Goal: Transaction & Acquisition: Purchase product/service

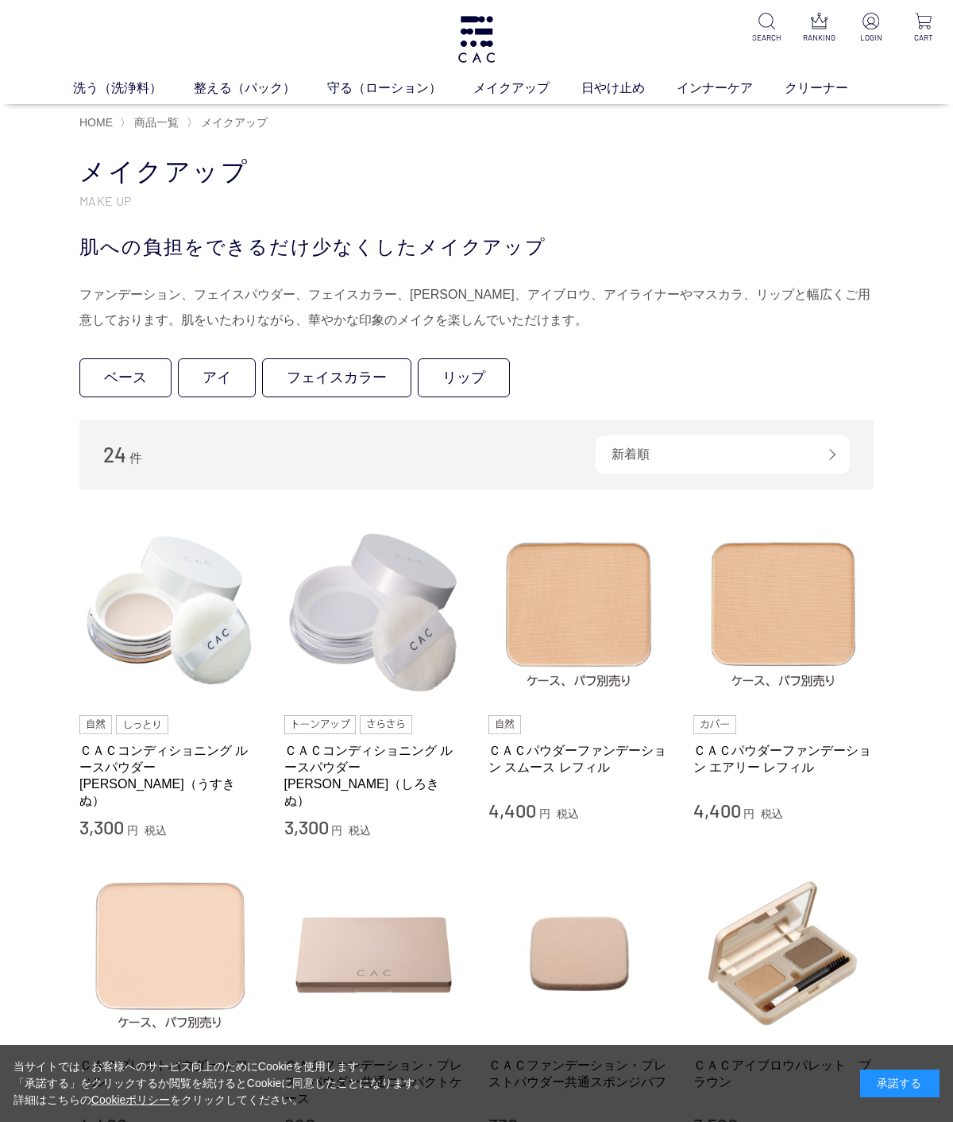
click at [205, 377] on link "アイ" at bounding box center [217, 377] width 78 height 39
click at [325, 370] on link "フェイスカラー" at bounding box center [336, 377] width 149 height 39
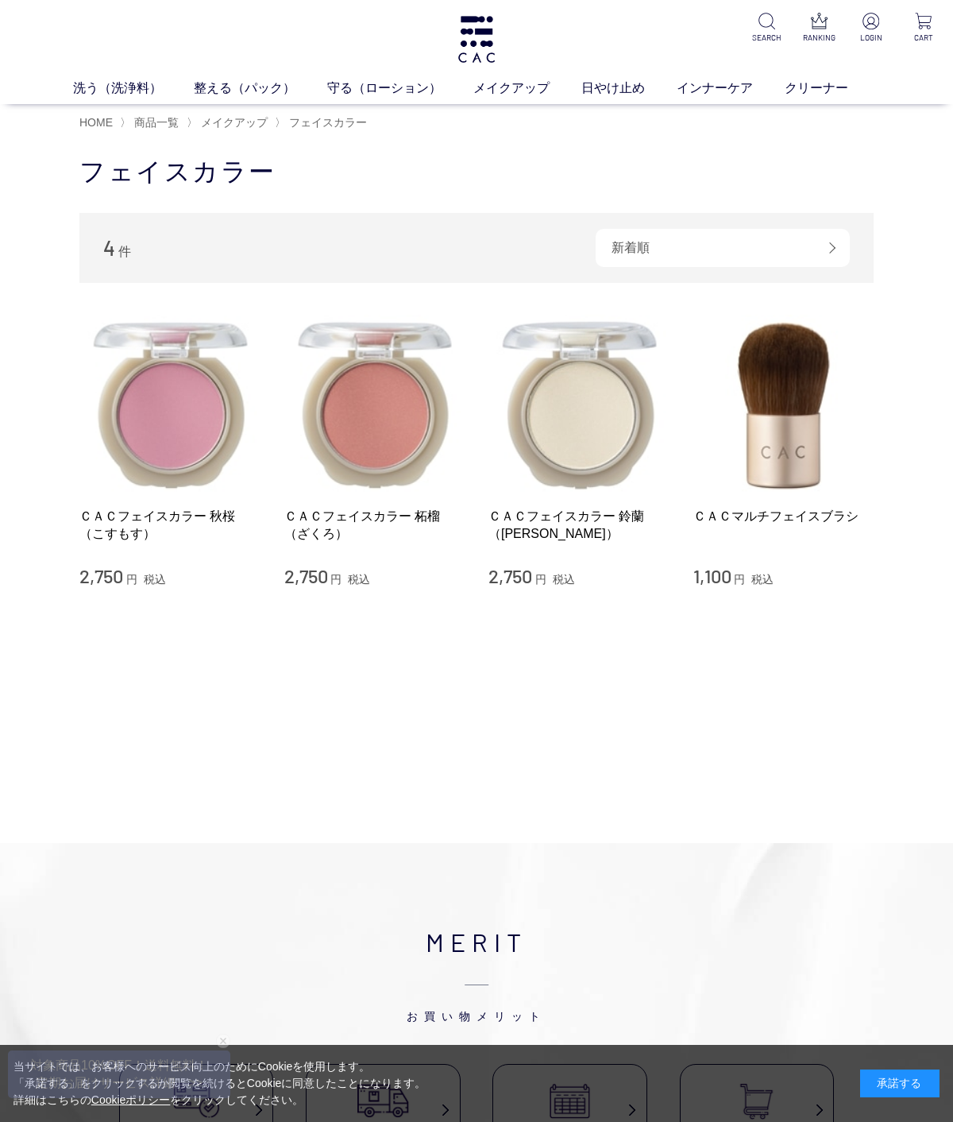
click at [370, 423] on img at bounding box center [374, 405] width 181 height 181
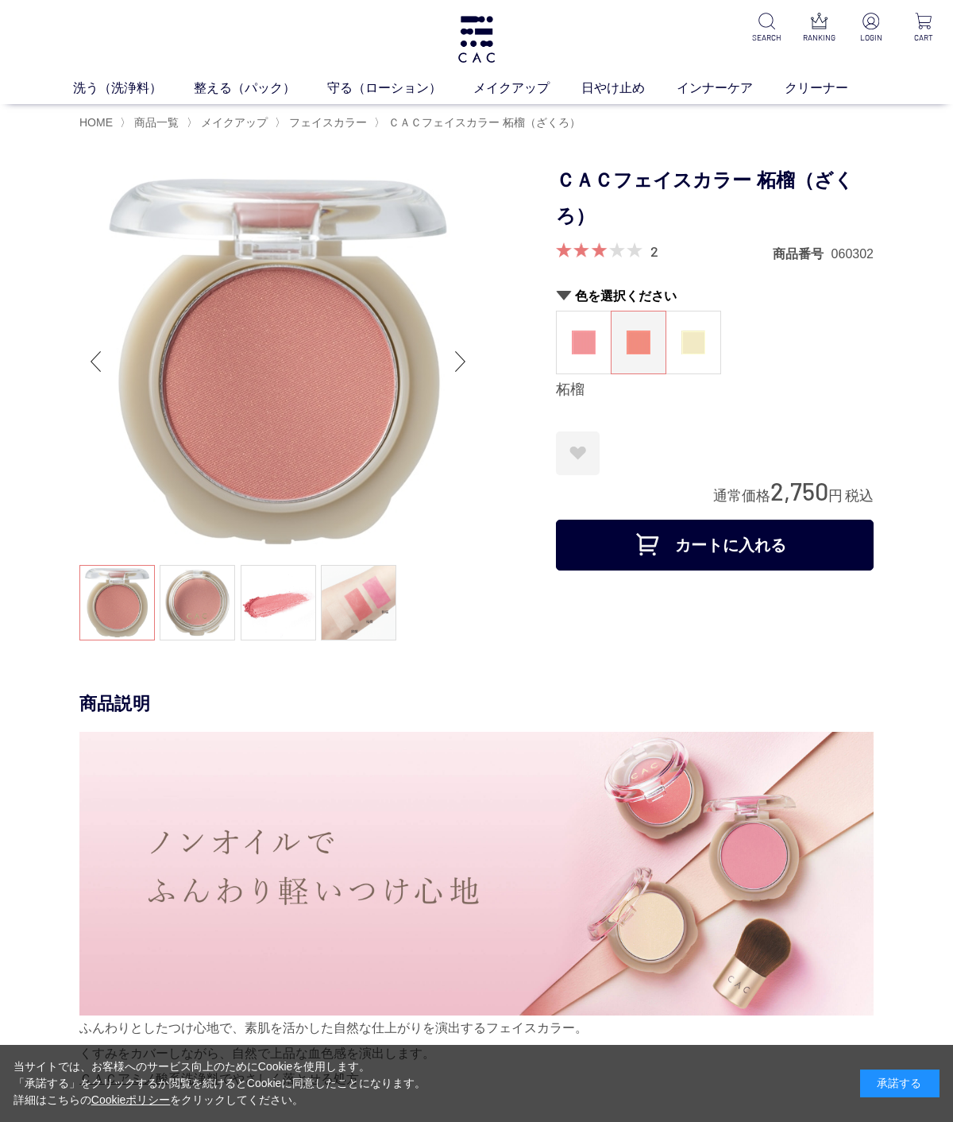
click at [576, 341] on img at bounding box center [584, 342] width 24 height 24
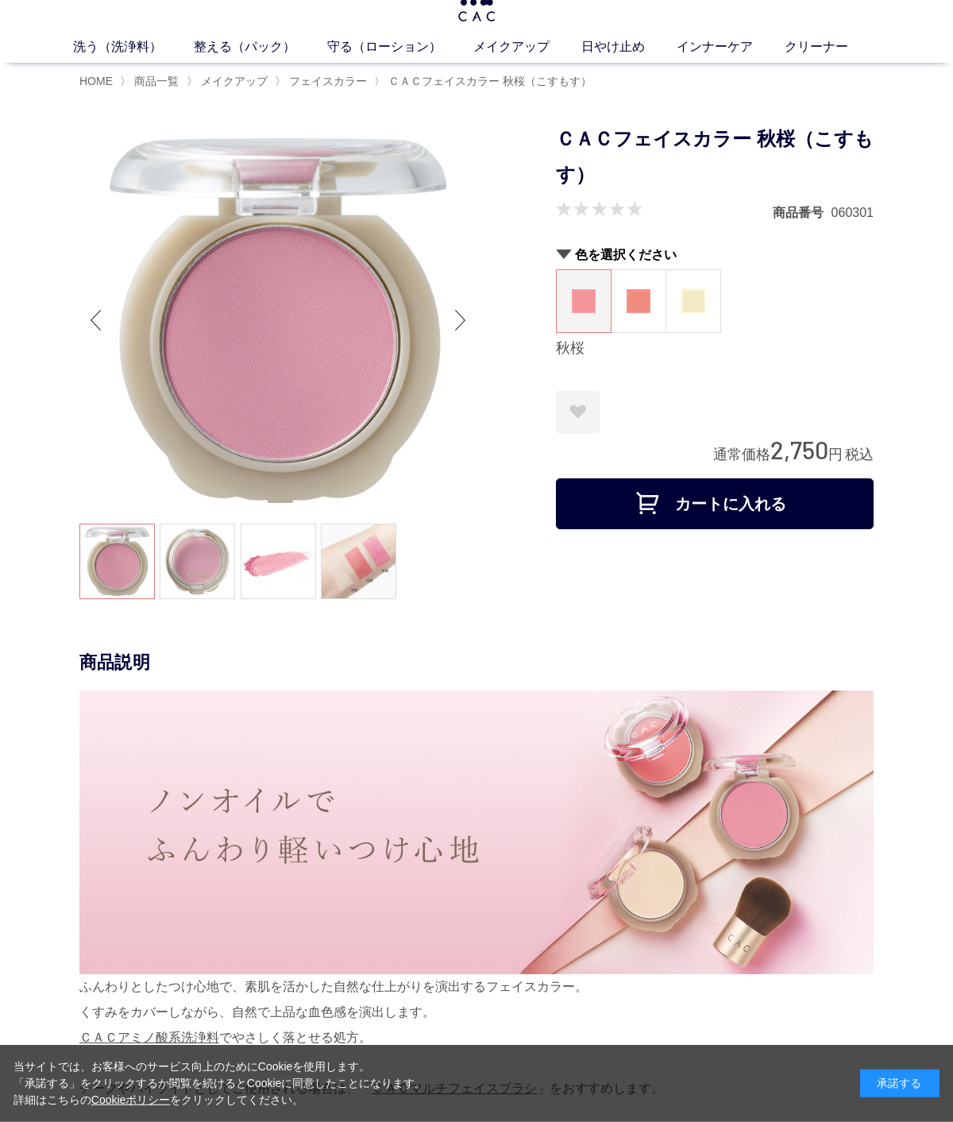
scroll to position [41, 0]
click at [643, 292] on img at bounding box center [639, 301] width 24 height 24
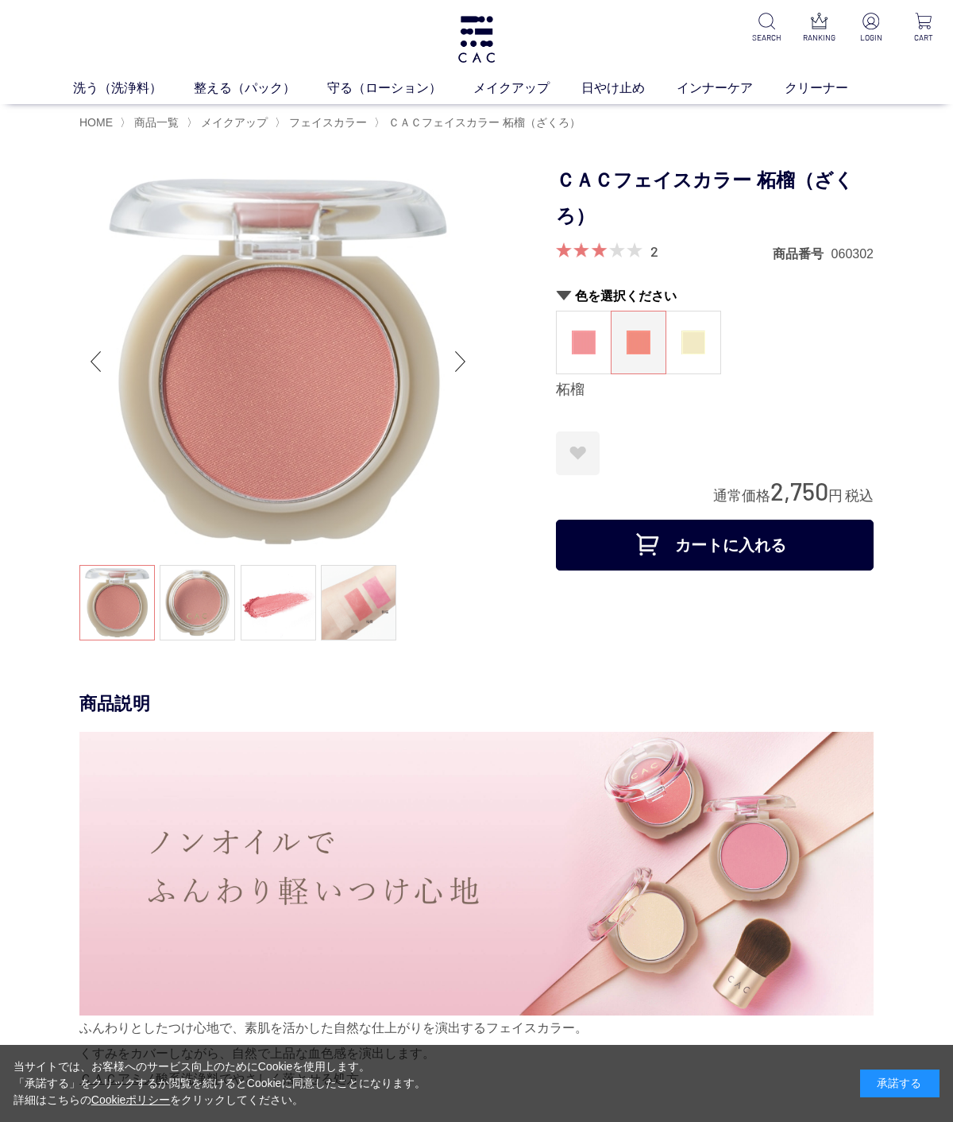
click at [464, 373] on div "Next slide" at bounding box center [461, 362] width 32 height 64
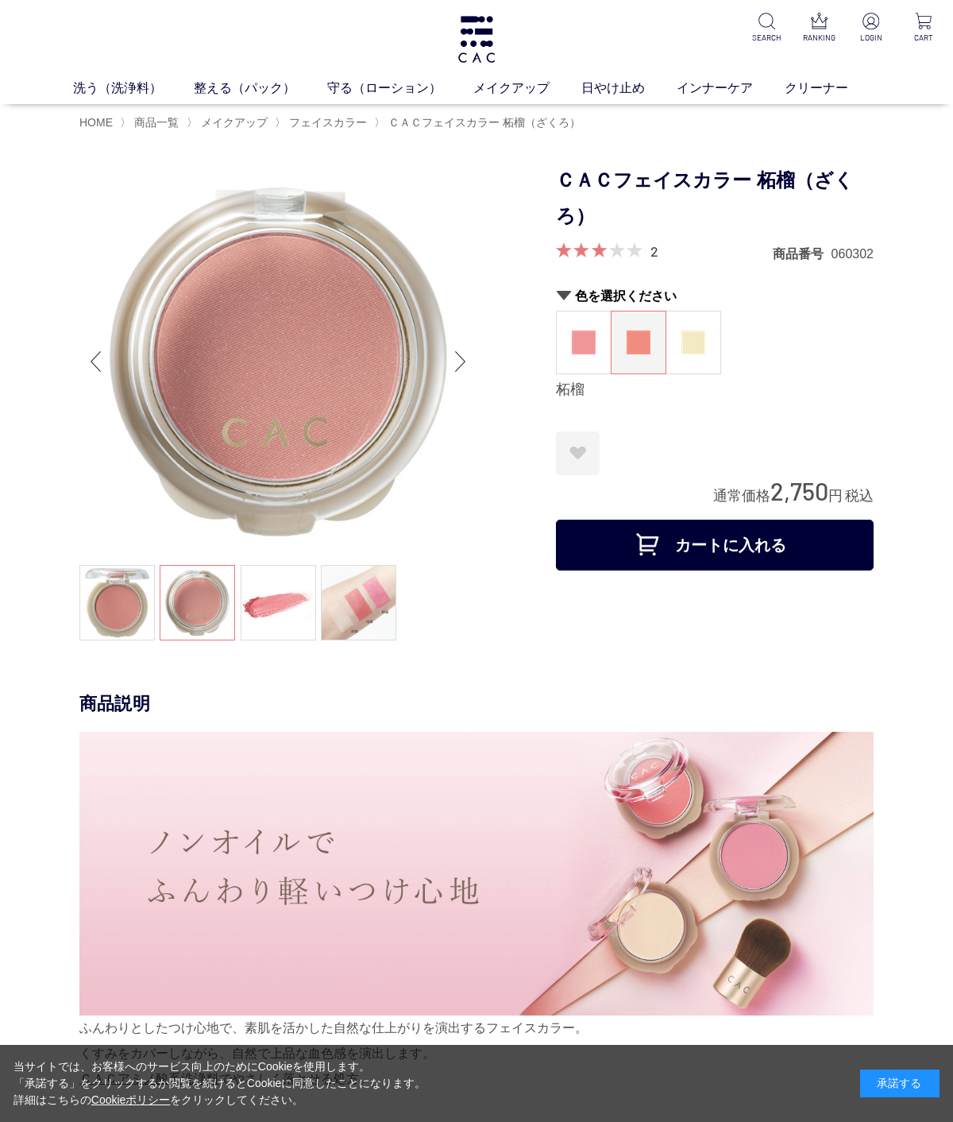
click at [465, 353] on div "Next slide" at bounding box center [461, 362] width 32 height 64
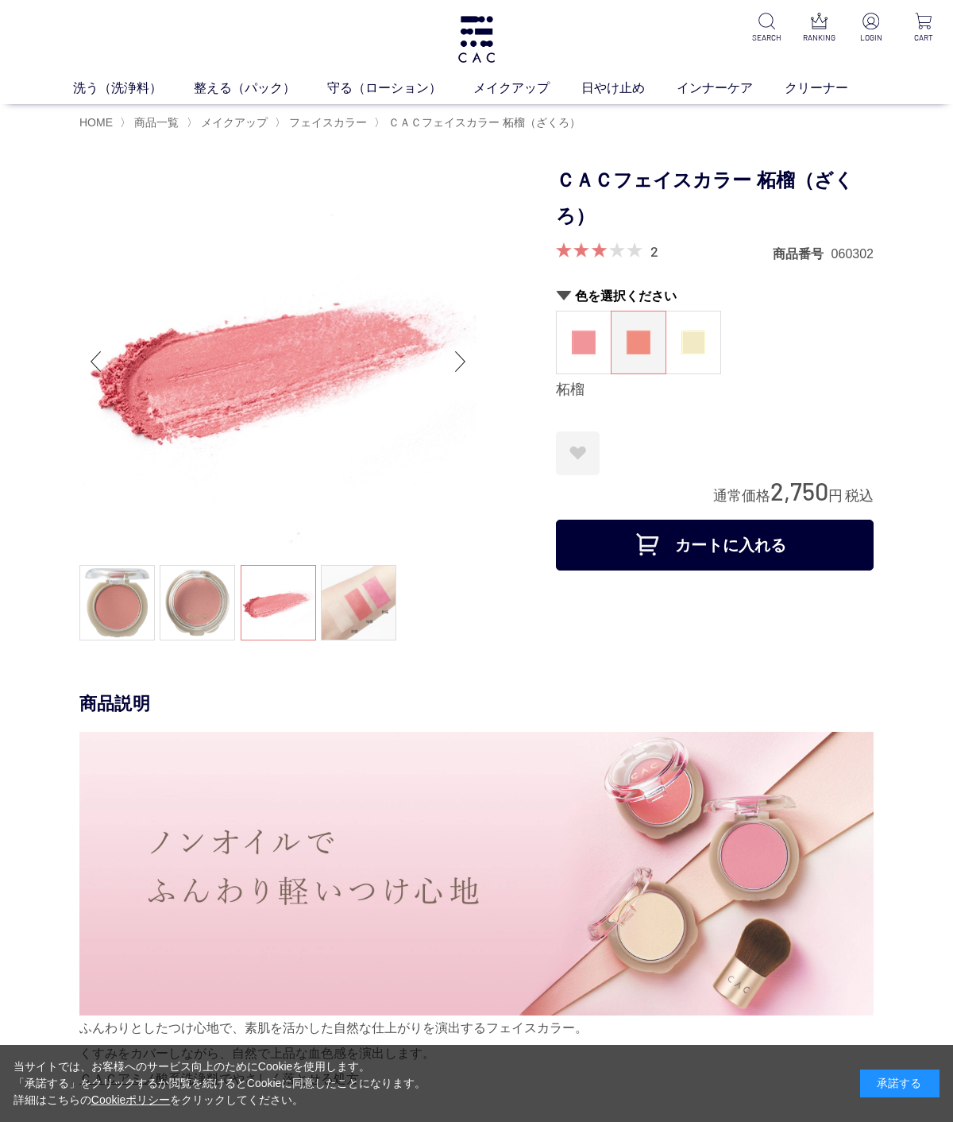
click at [464, 354] on div "Next slide" at bounding box center [461, 362] width 32 height 64
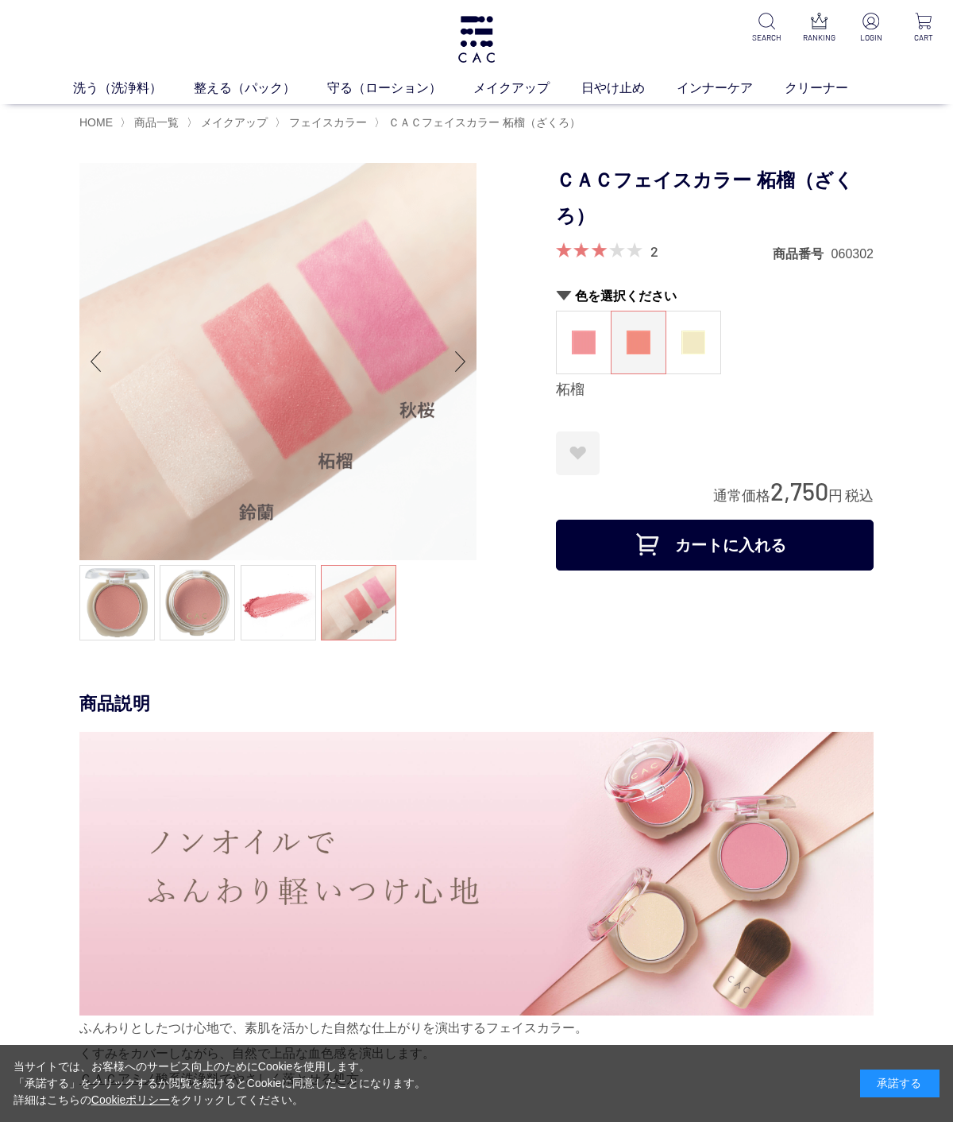
click at [647, 249] on div "2" at bounding box center [607, 251] width 102 height 19
click at [656, 244] on link "2" at bounding box center [655, 250] width 8 height 17
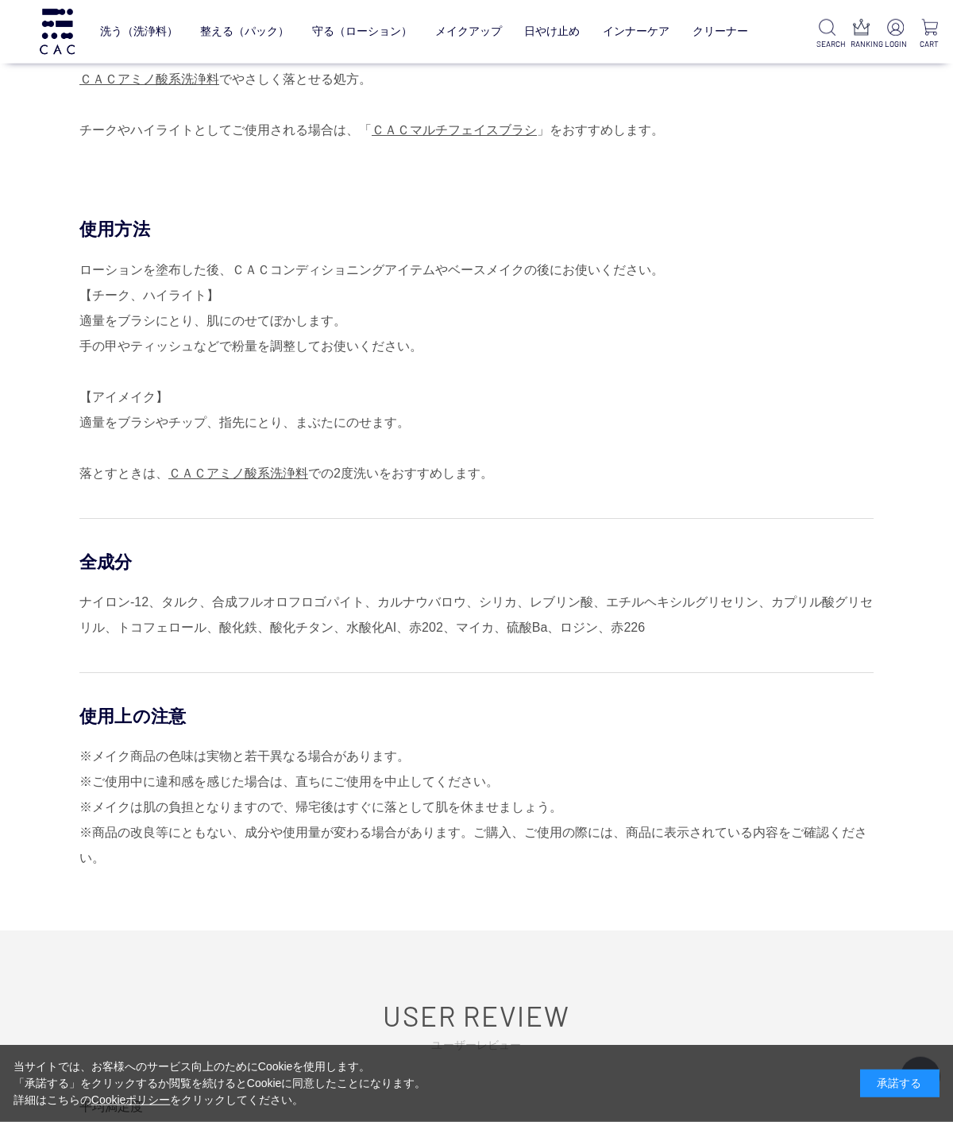
scroll to position [884, 0]
